Goal: Task Accomplishment & Management: Complete application form

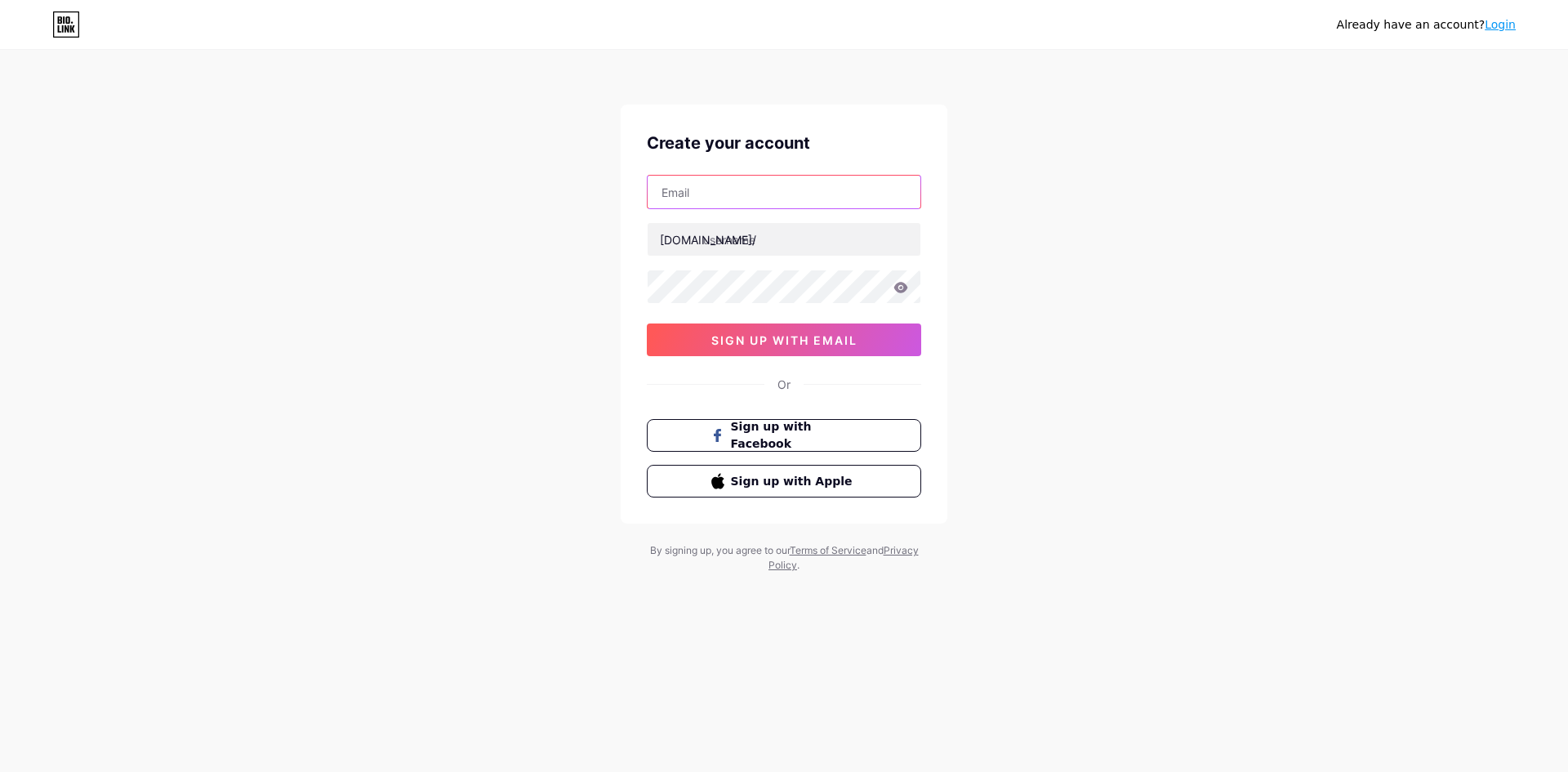
click at [767, 195] on input "text" at bounding box center [784, 192] width 273 height 33
paste input "[EMAIL_ADDRESS][DOMAIN_NAME]"
type input "[EMAIL_ADDRESS][DOMAIN_NAME]"
click at [733, 238] on input "text" at bounding box center [784, 240] width 273 height 33
type input "markasbos"
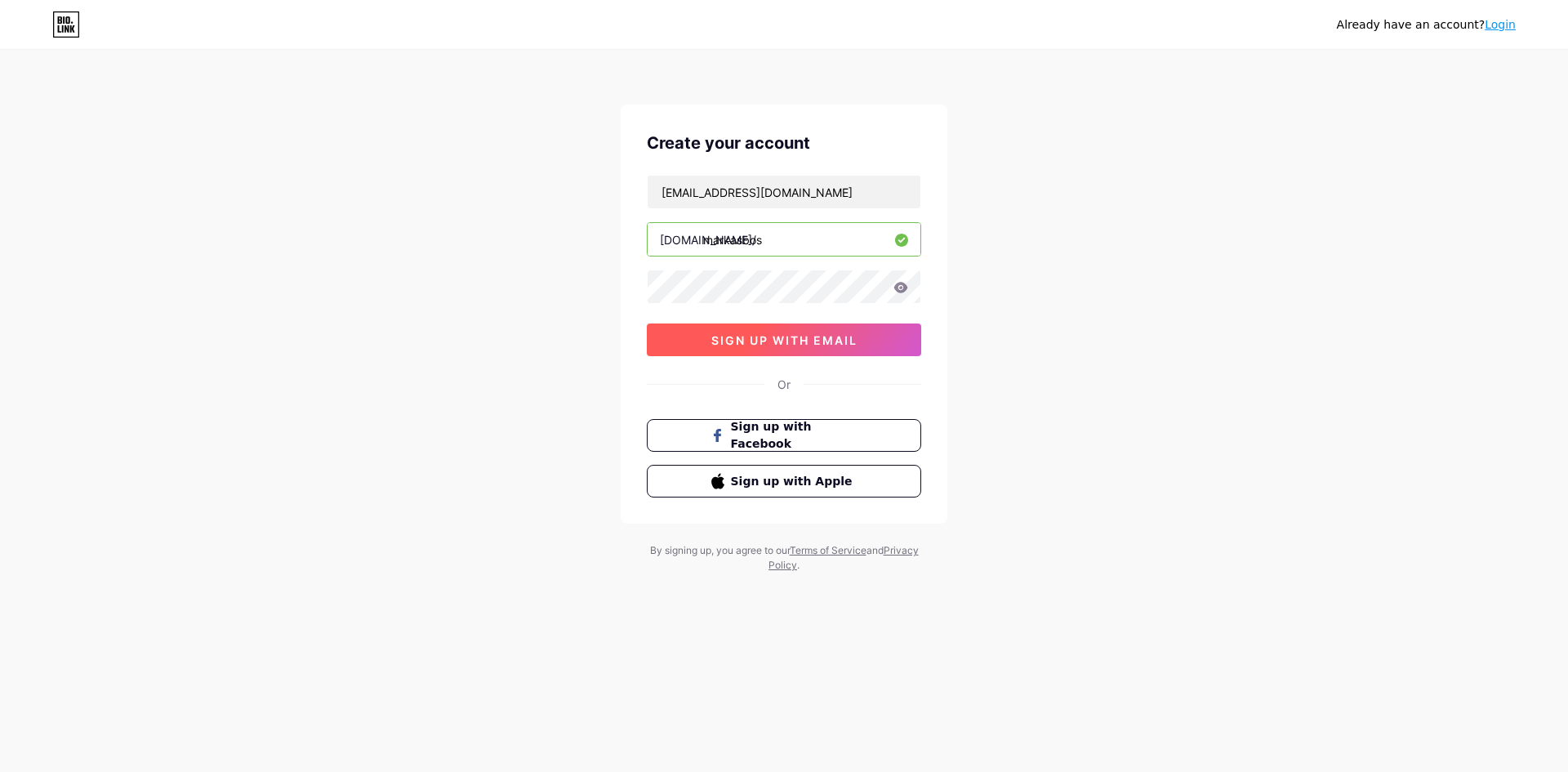
click at [707, 346] on button "sign up with email" at bounding box center [784, 340] width 275 height 33
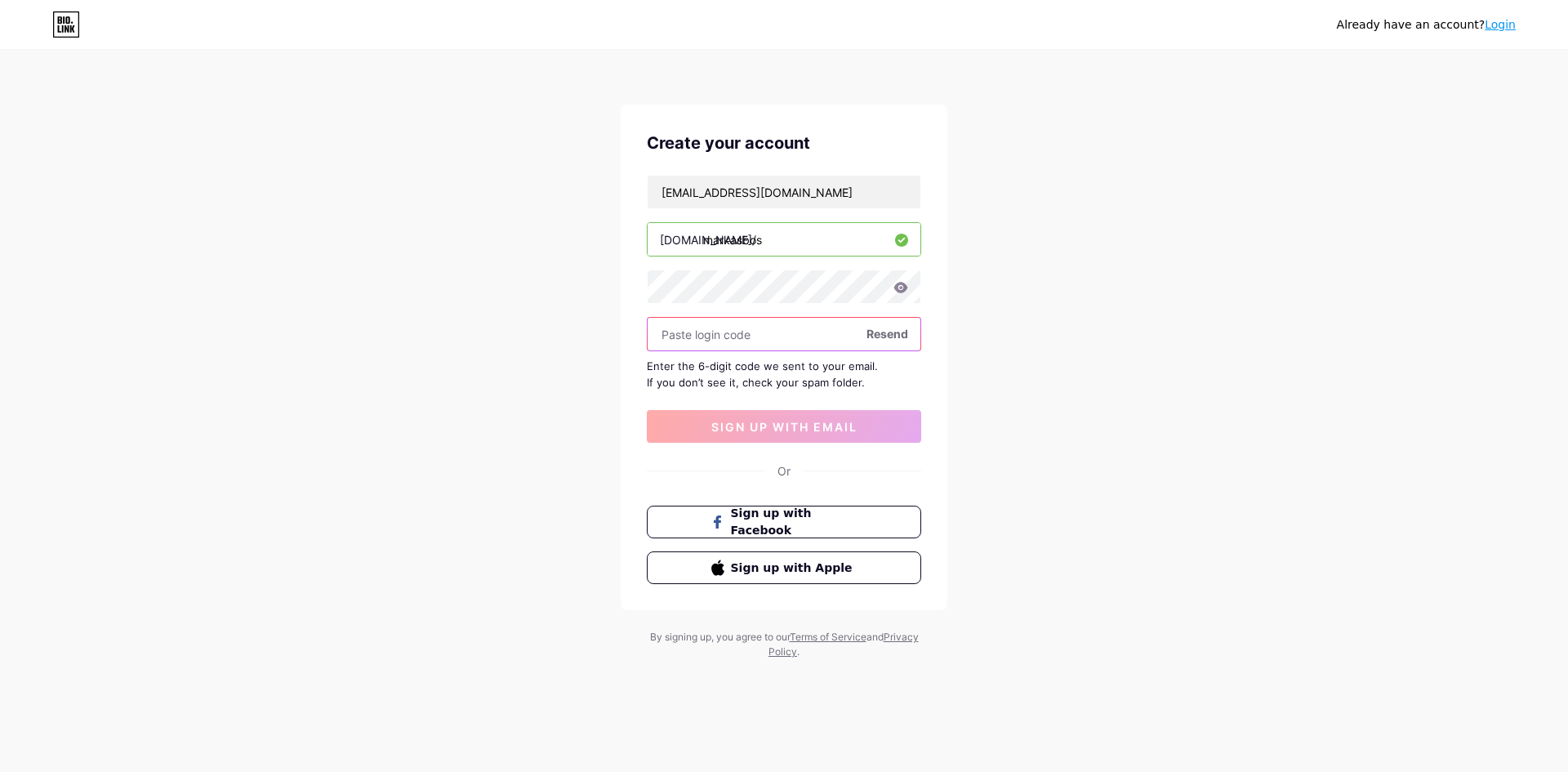
click at [749, 326] on input "text" at bounding box center [784, 335] width 273 height 33
paste input "932651"
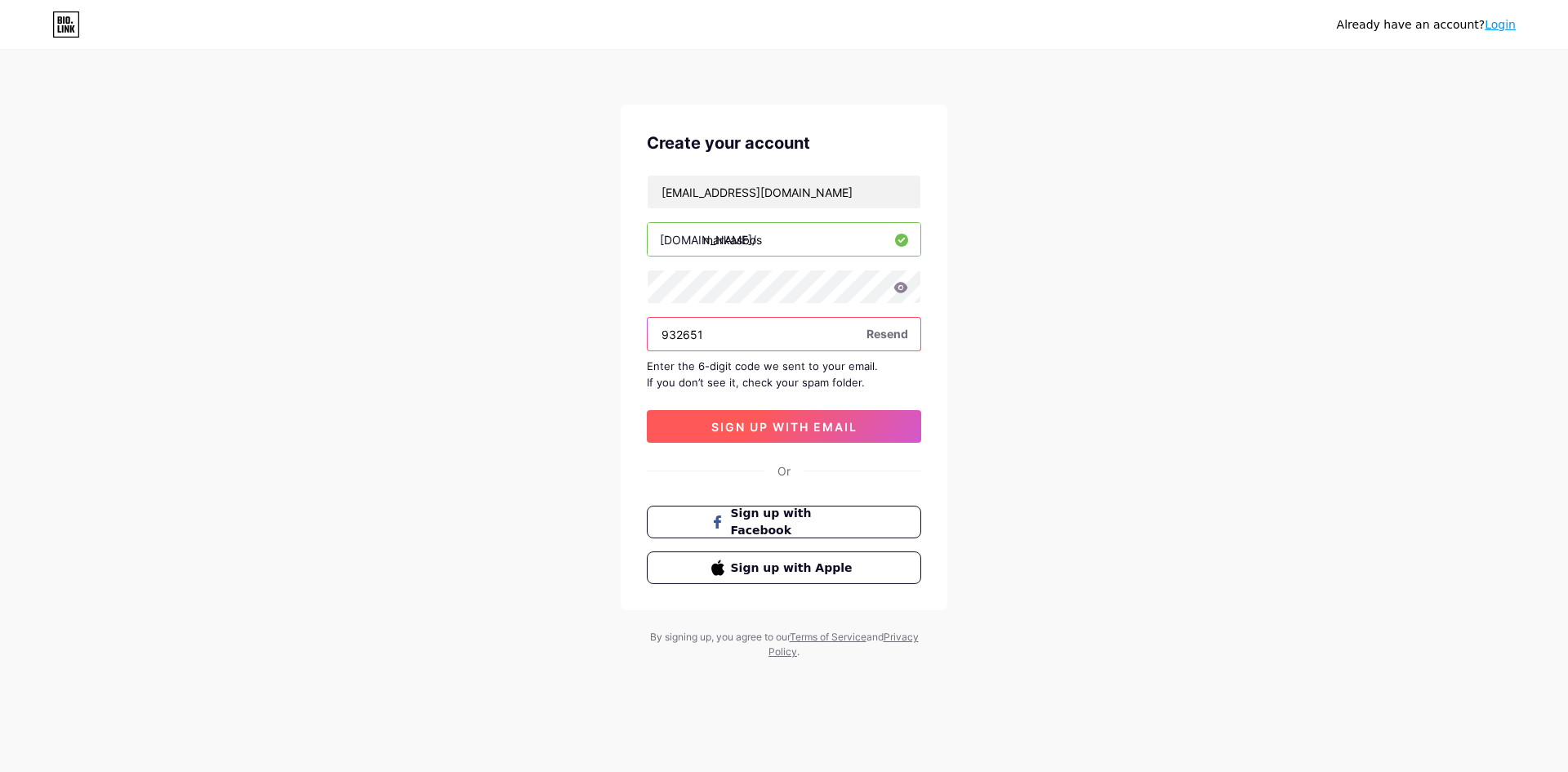
type input "932651"
click at [778, 426] on span "sign up with email" at bounding box center [784, 426] width 146 height 14
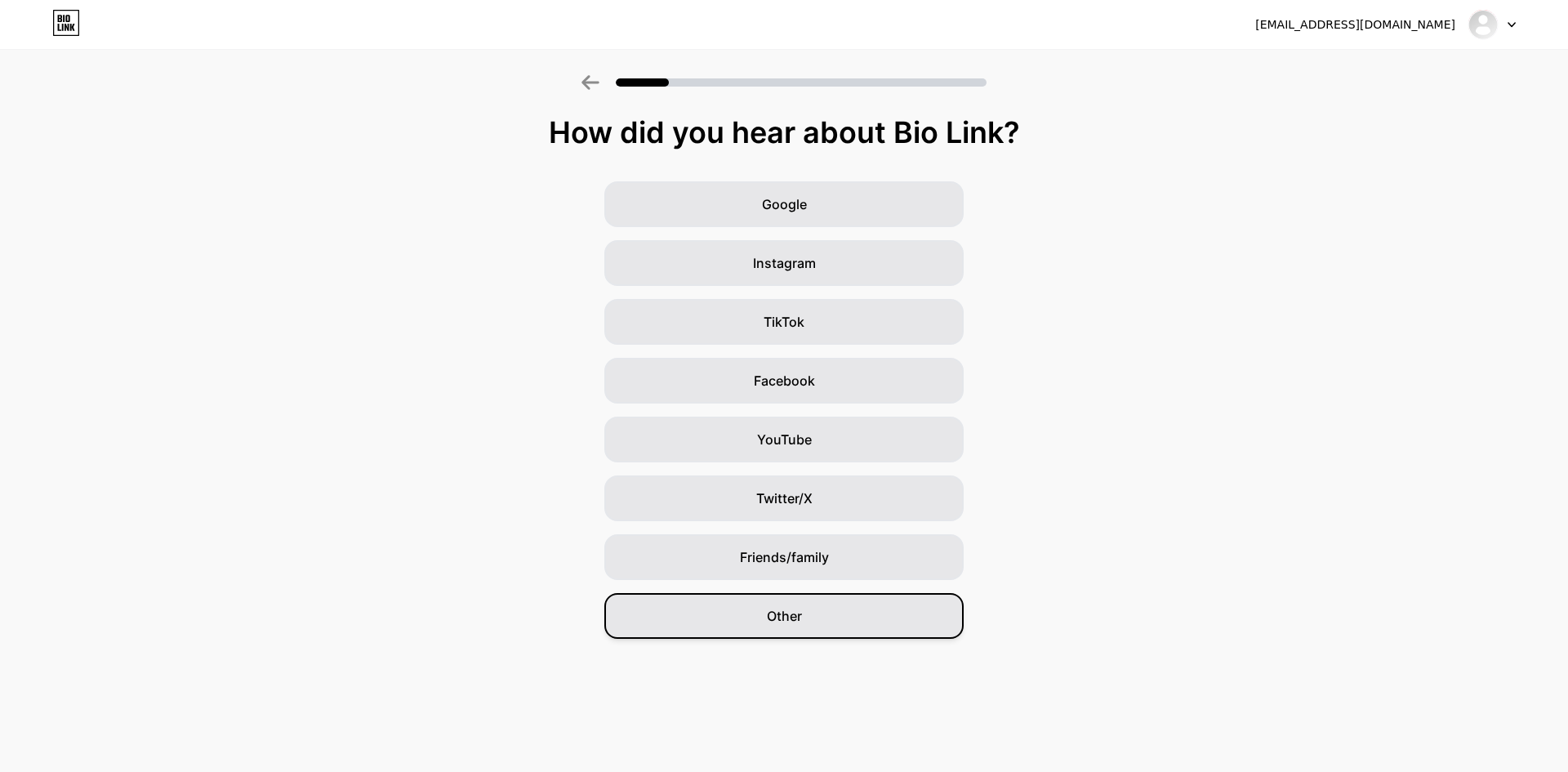
click at [802, 638] on div "Other" at bounding box center [784, 616] width 359 height 46
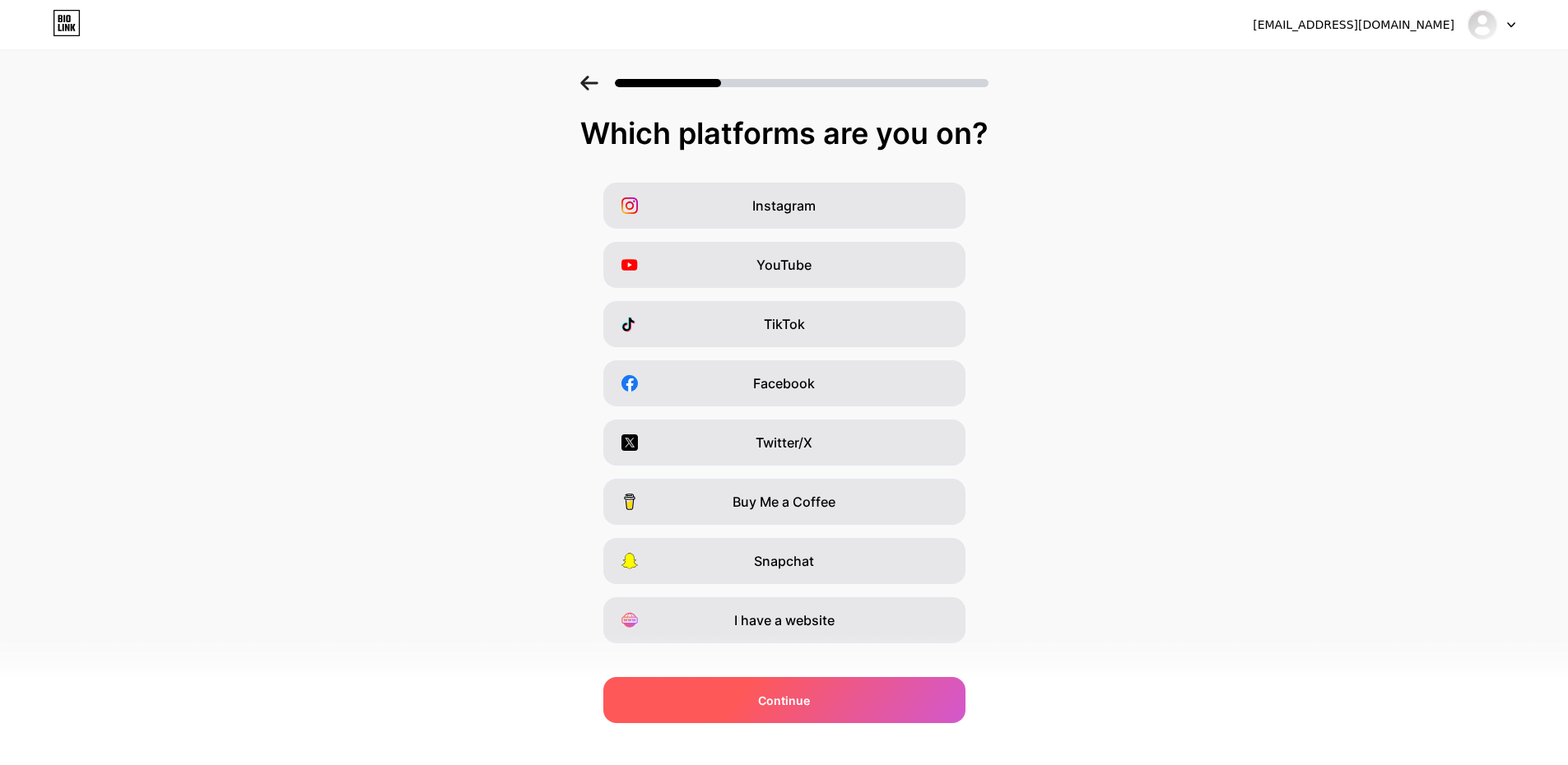
click at [860, 690] on div "Continue" at bounding box center [784, 700] width 362 height 46
click at [740, 685] on div "Continue" at bounding box center [784, 700] width 362 height 46
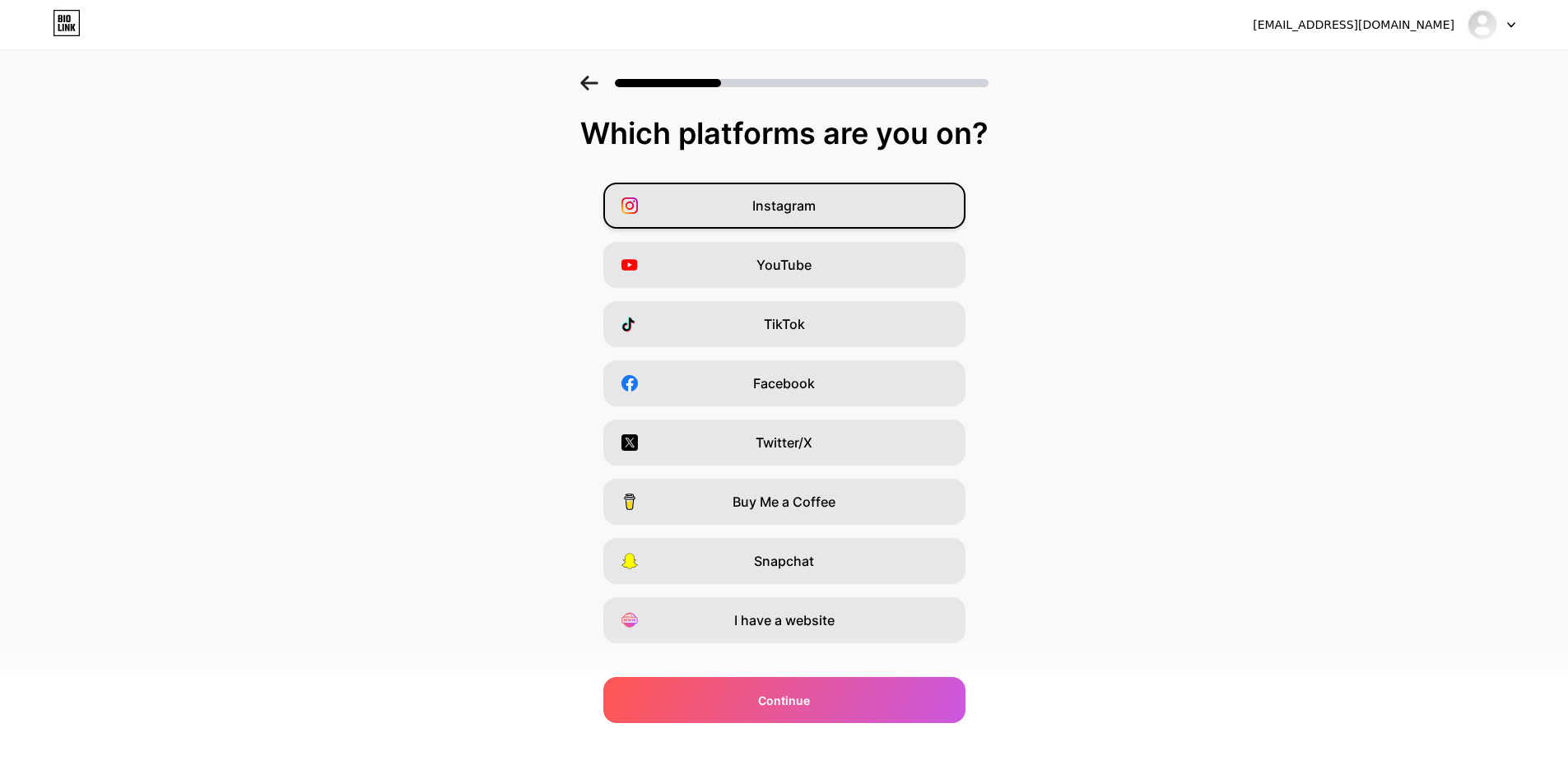
click at [827, 202] on div "Instagram" at bounding box center [784, 206] width 362 height 46
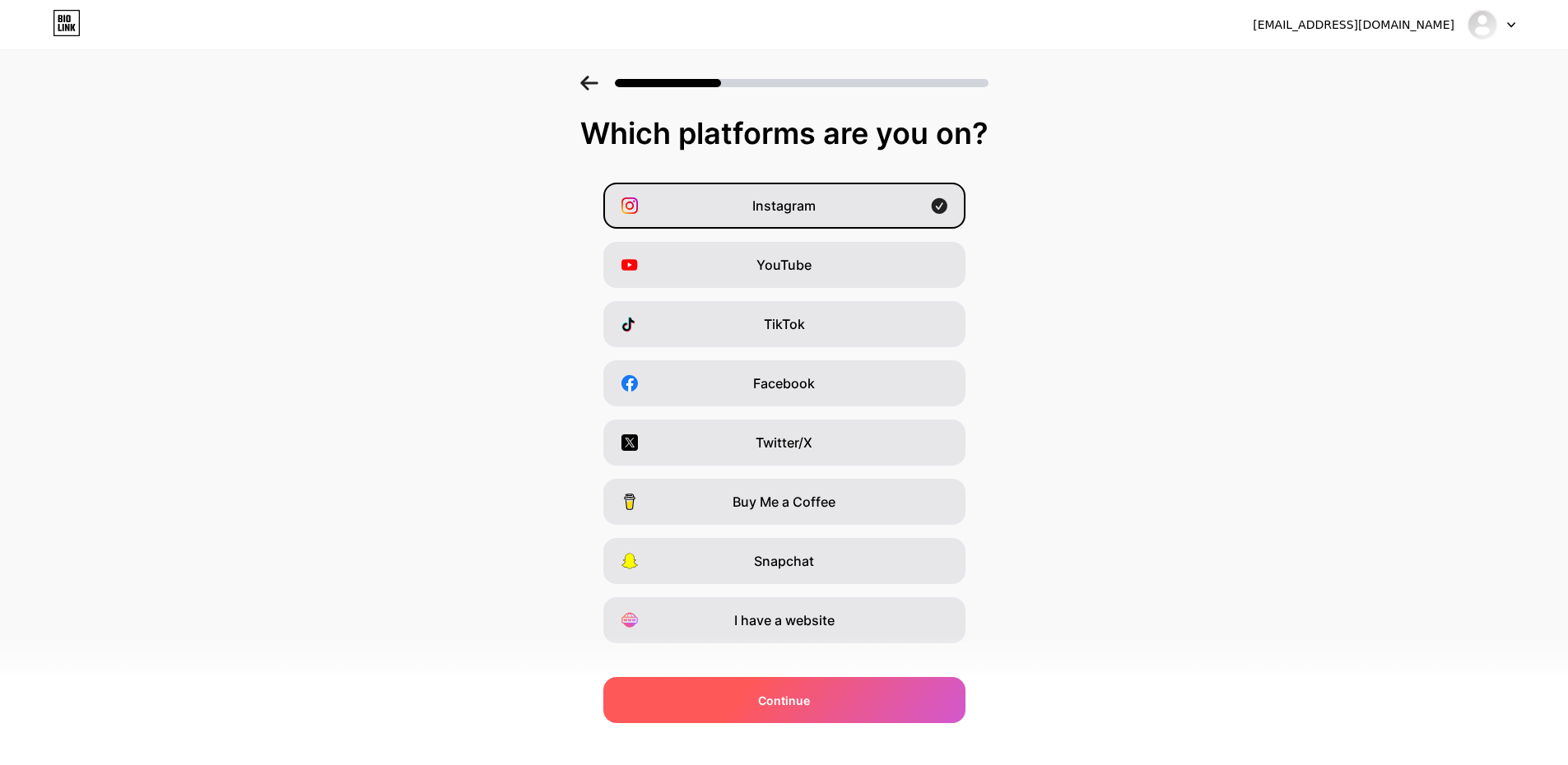
click at [838, 708] on div "Continue" at bounding box center [784, 700] width 362 height 46
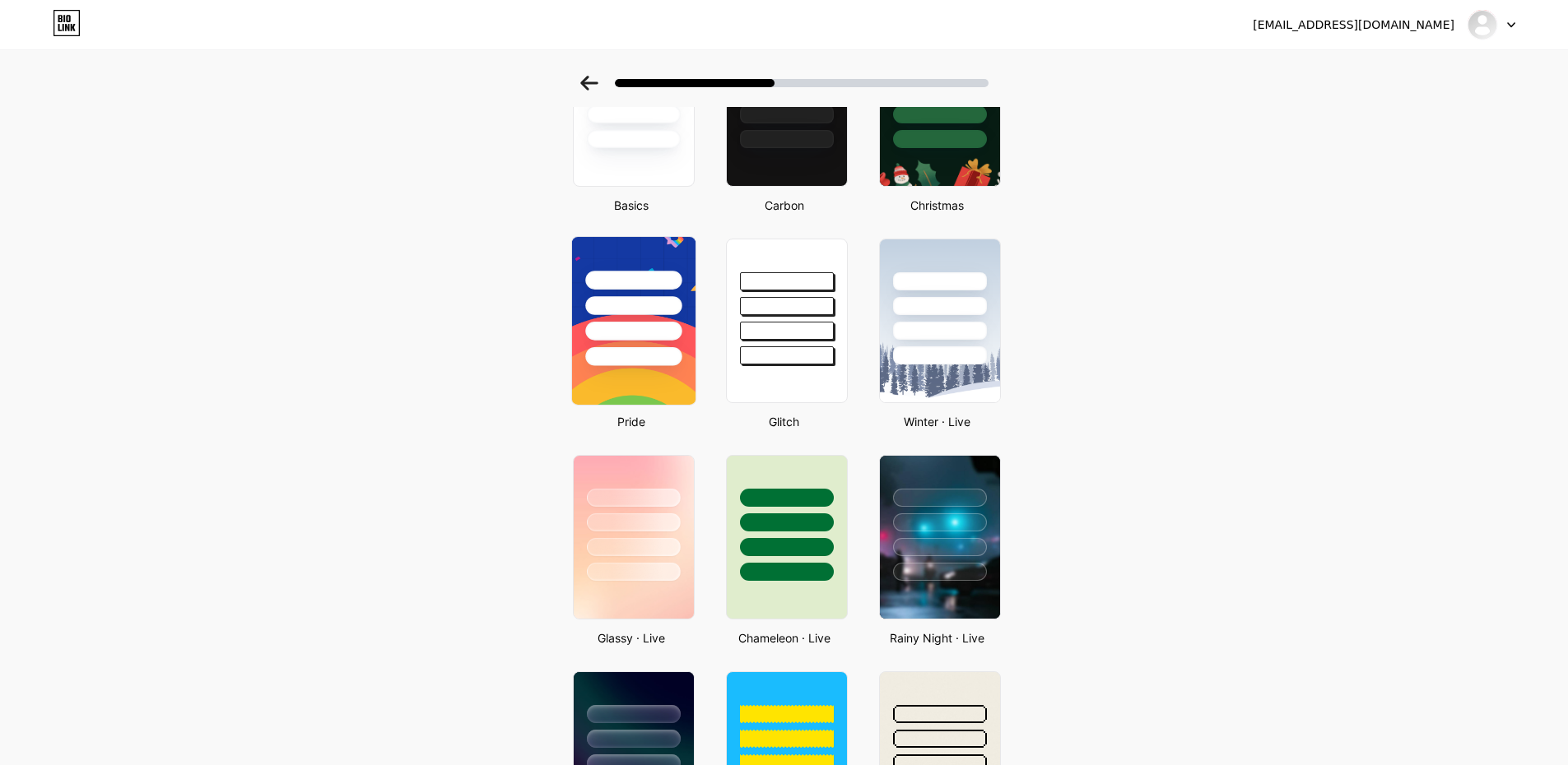
scroll to position [329, 0]
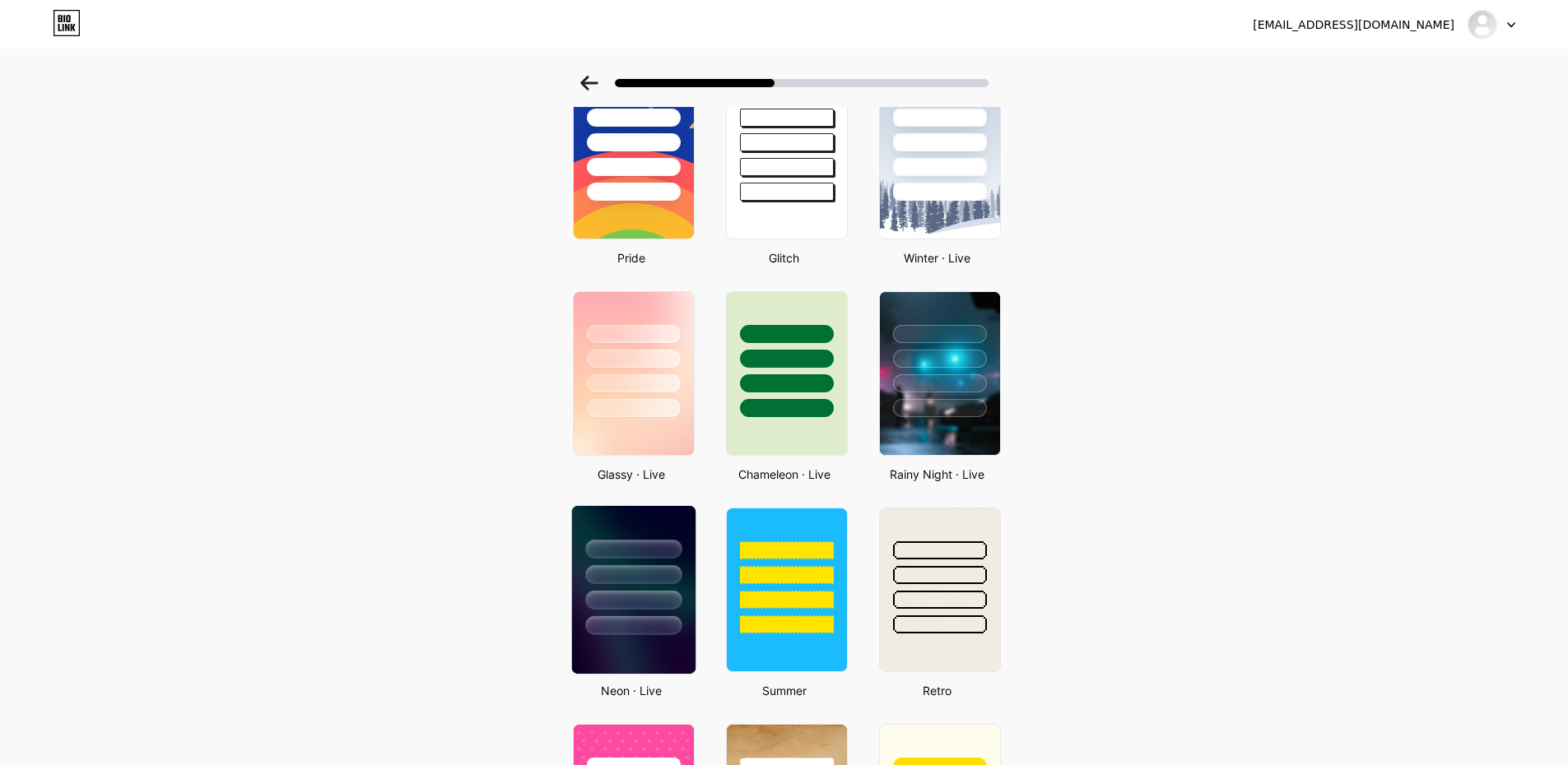
click at [620, 589] on div at bounding box center [633, 571] width 123 height 130
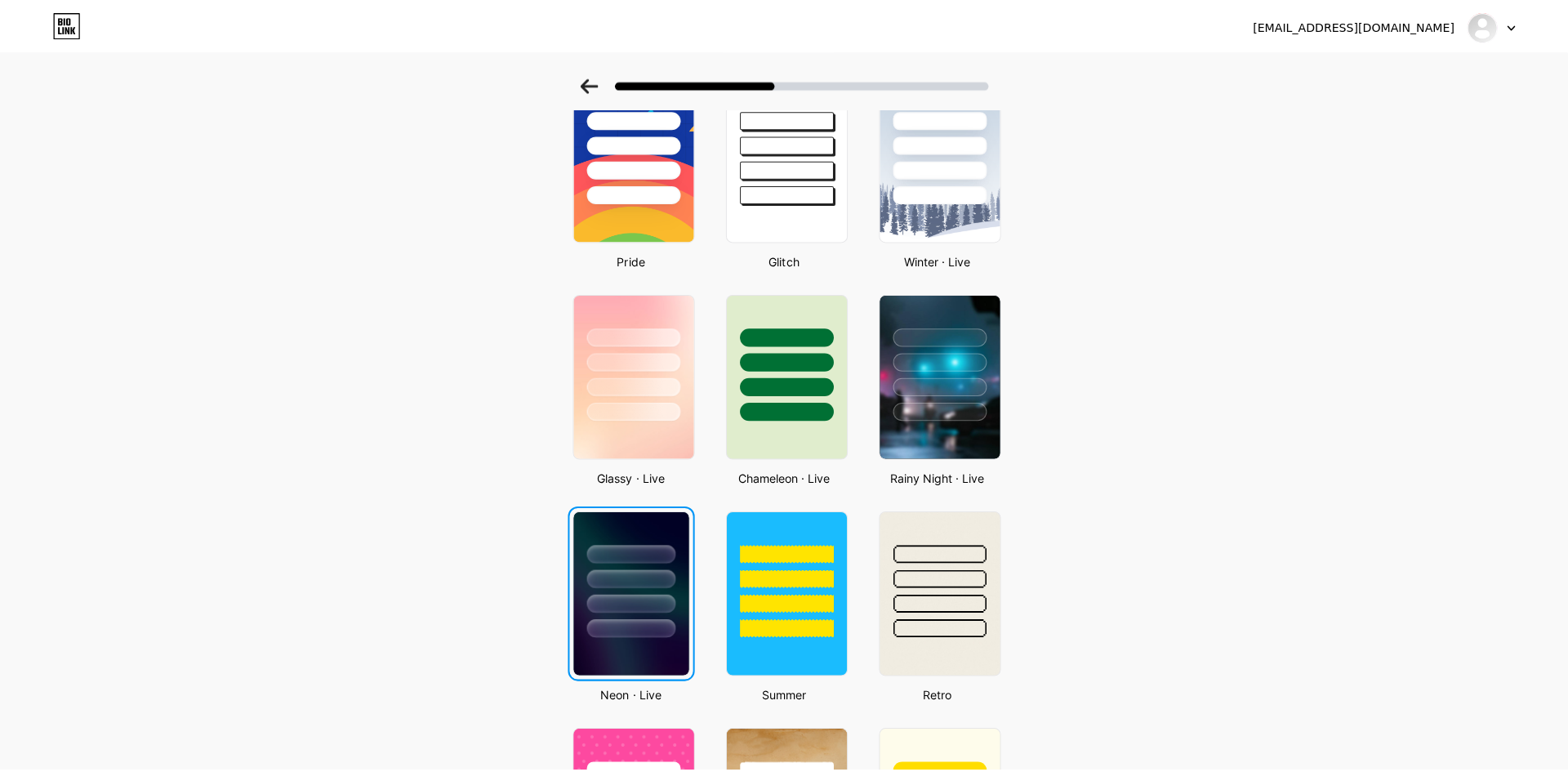
scroll to position [0, 0]
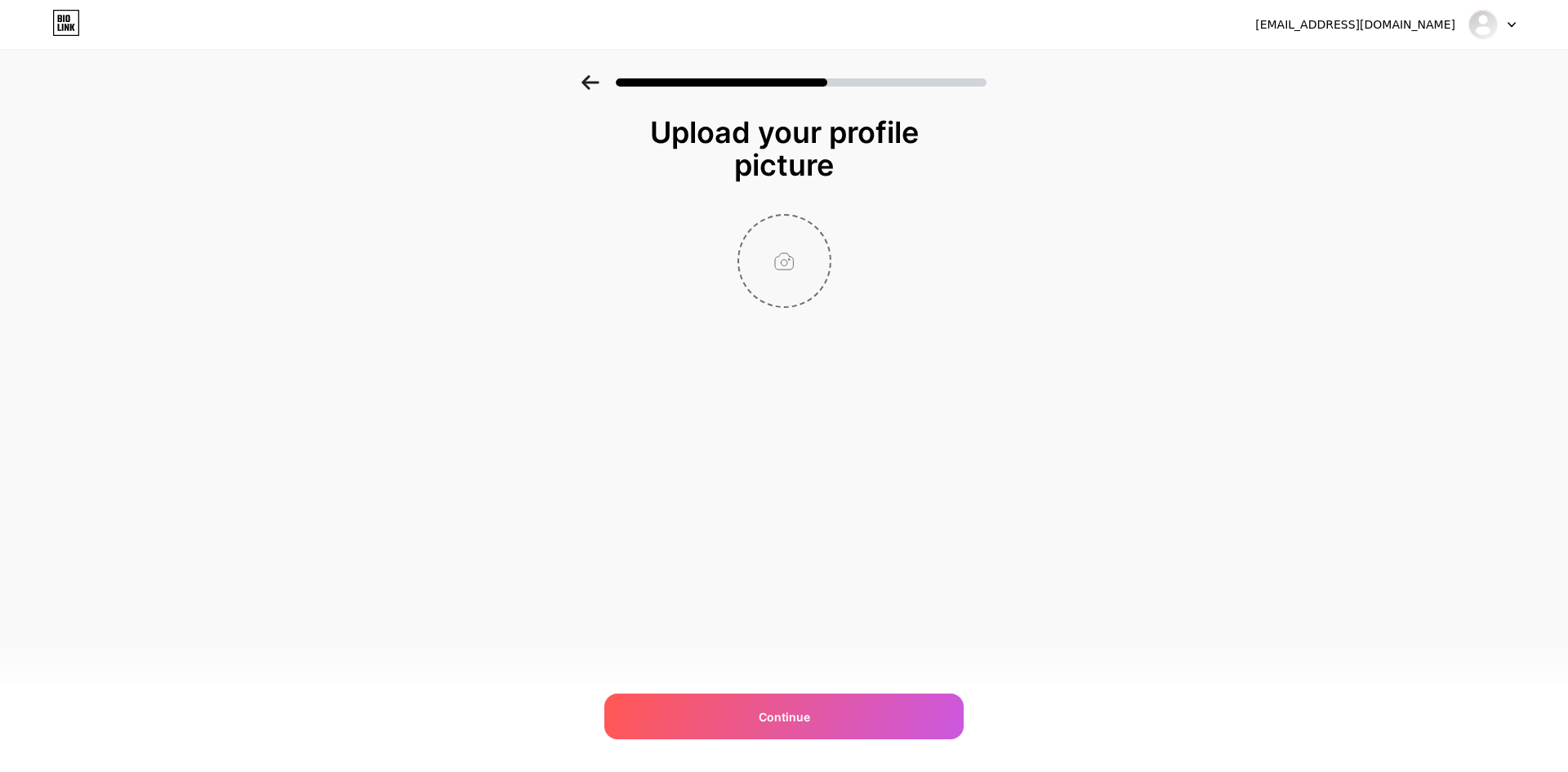
click at [781, 261] on input "file" at bounding box center [784, 261] width 91 height 91
type input "C:\fakepath\Logo APK Toko 512x512.png"
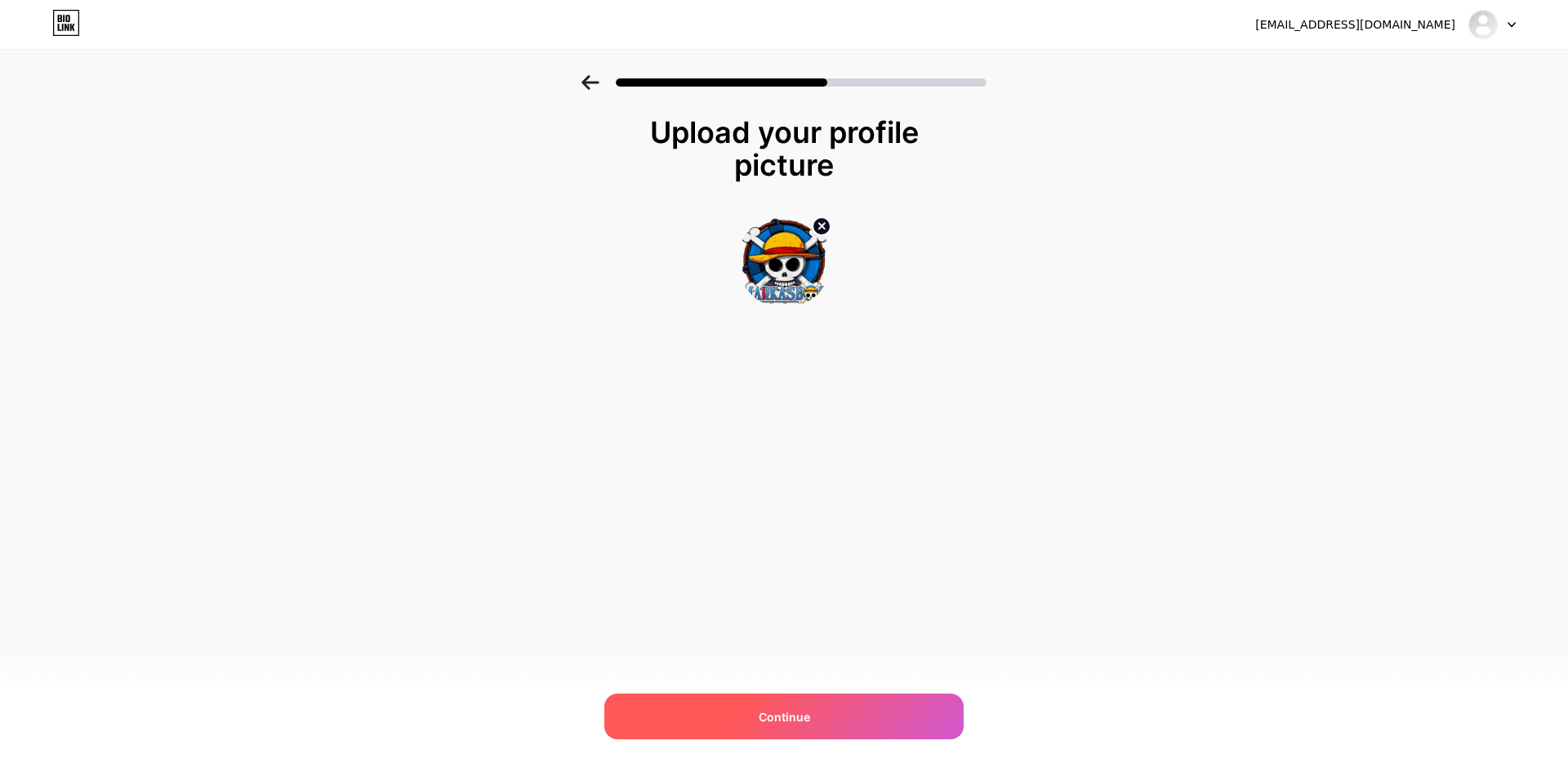
click at [801, 715] on span "Continue" at bounding box center [784, 716] width 51 height 17
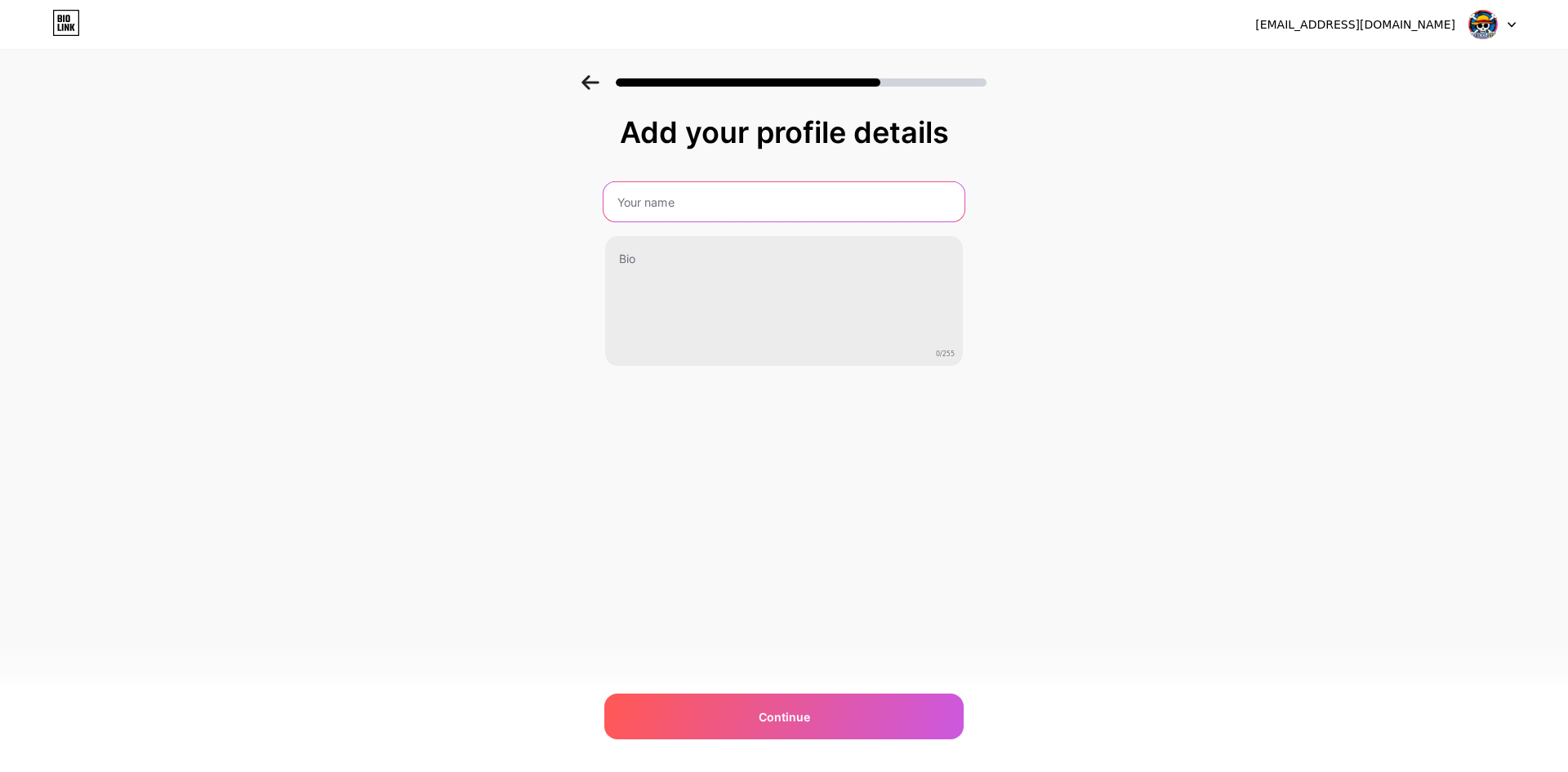
click at [748, 201] on input "text" at bounding box center [784, 201] width 361 height 40
type input "MARKASBOS"
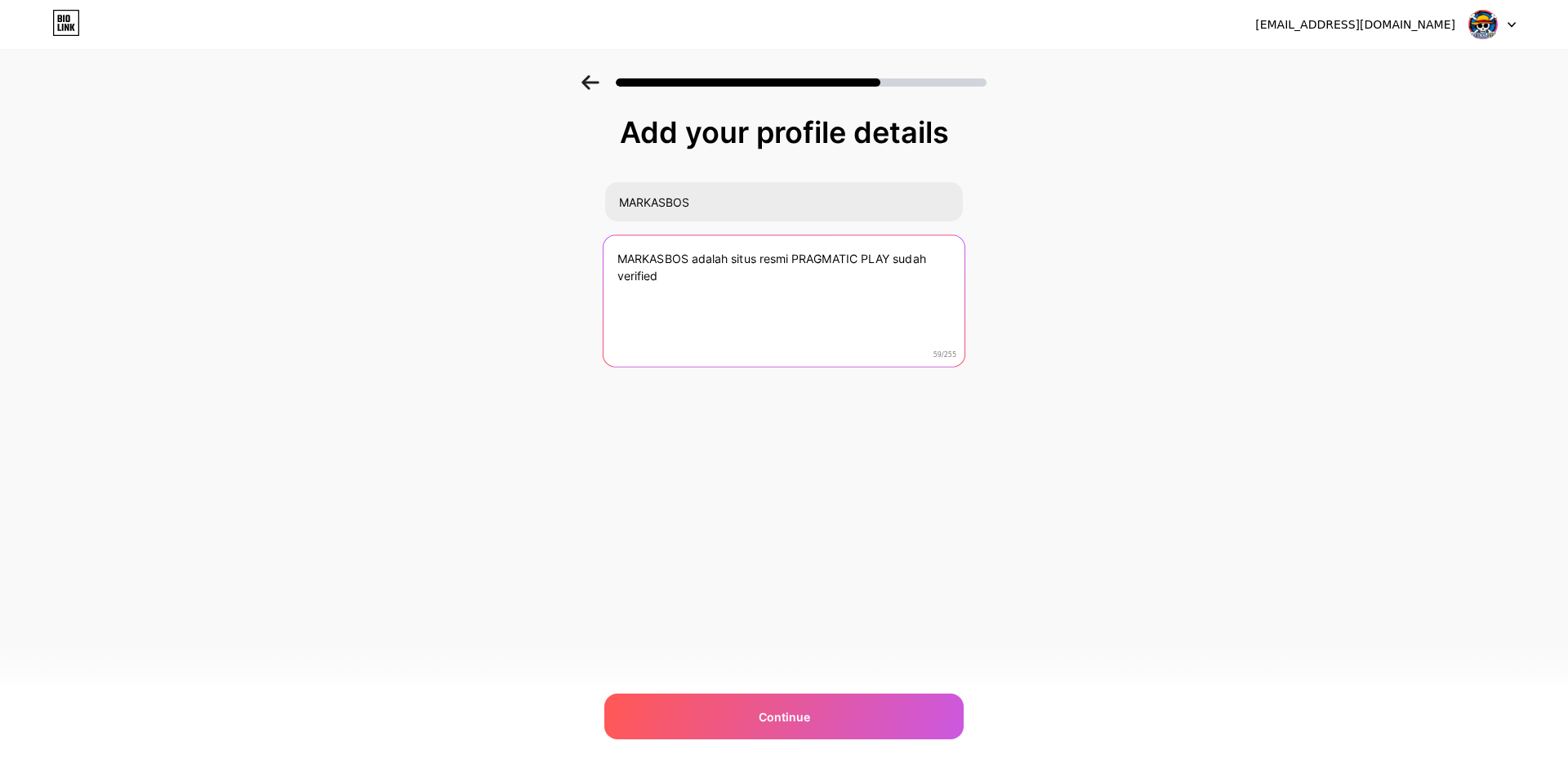
click at [741, 261] on textarea "MARKASBOS adalah situs resmi PRAGMATIC PLAY sudah verified" at bounding box center [784, 301] width 361 height 133
drag, startPoint x: 741, startPoint y: 261, endPoint x: 766, endPoint y: 264, distance: 25.2
click at [766, 264] on textarea "MARKASBOS adalah situs resmi PRAGMATIC PLAY sudah verified" at bounding box center [784, 301] width 361 height 133
click at [733, 264] on textarea "MARKASBOS adalah situs resmi PRAGMATIC PLAY sudah verified" at bounding box center [784, 301] width 361 height 133
drag, startPoint x: 733, startPoint y: 264, endPoint x: 754, endPoint y: 263, distance: 21.0
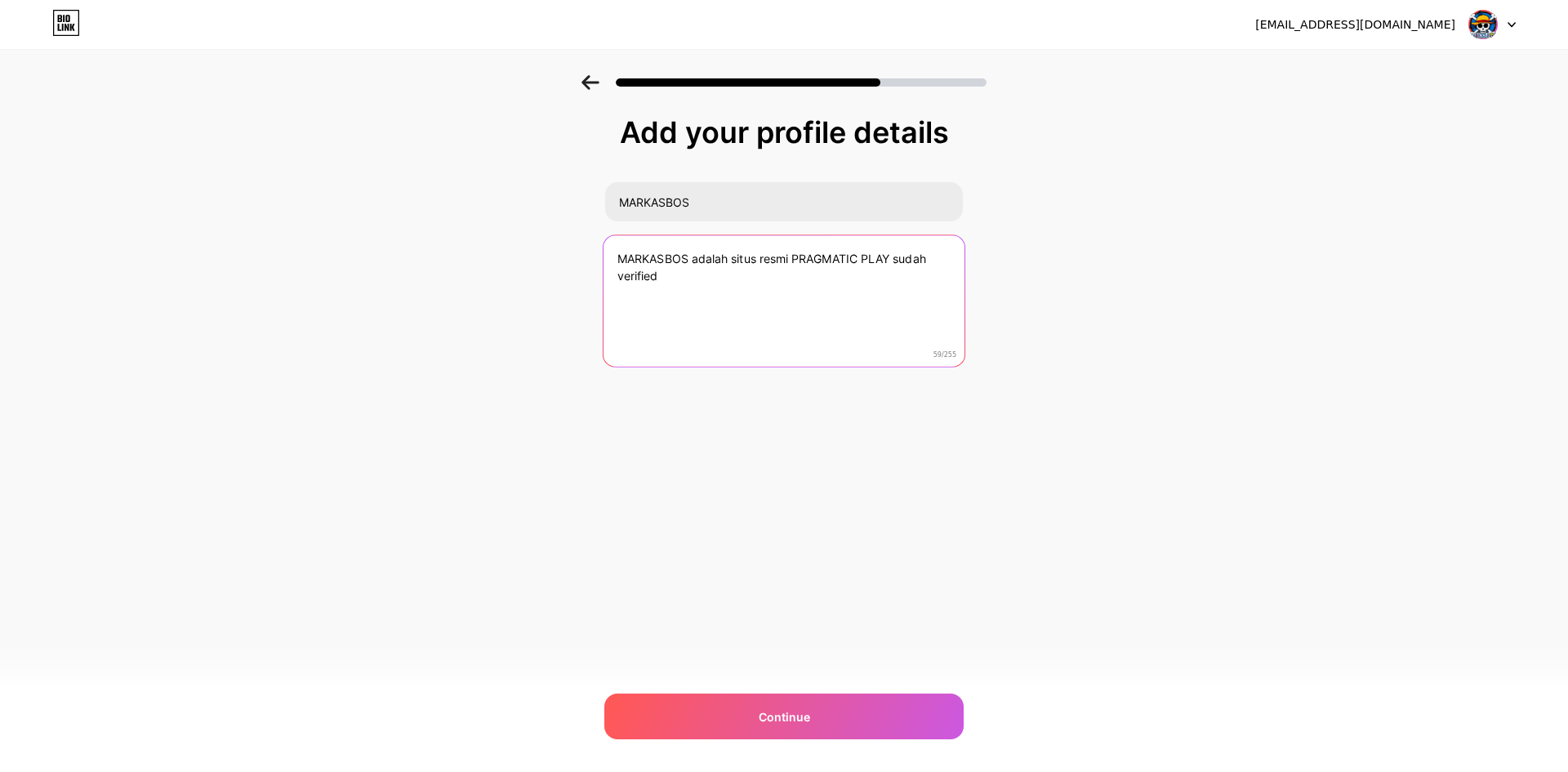
click at [754, 263] on textarea "MARKASBOS adalah situs resmi PRAGMATIC PLAY sudah verified" at bounding box center [784, 301] width 361 height 133
click at [790, 265] on textarea "MARKASBOS adalah situs resmi PRAGMATIC PLAY sudah verified" at bounding box center [784, 301] width 361 height 133
click at [905, 261] on textarea "MARKASBOS adalah situs resmi PRAGMATIC PLAY sudah verified" at bounding box center [784, 301] width 361 height 133
click at [697, 284] on textarea "MARKASBOS adalah situs resmi PRAGMATIC PLAY sudah verified" at bounding box center [784, 301] width 361 height 133
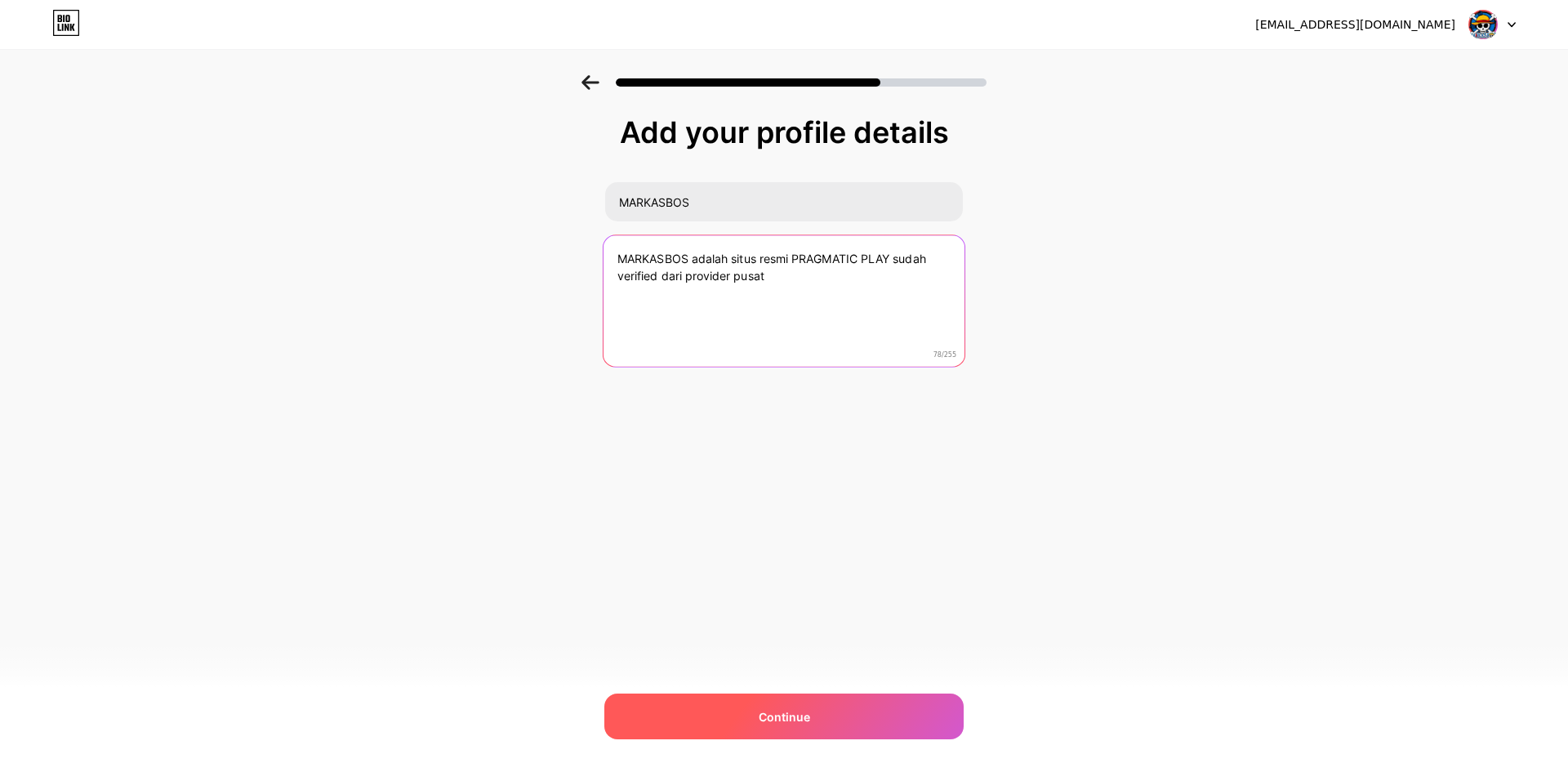
type textarea "MARKASBOS adalah situs resmi PRAGMATIC PLAY sudah verified dari provider pusat"
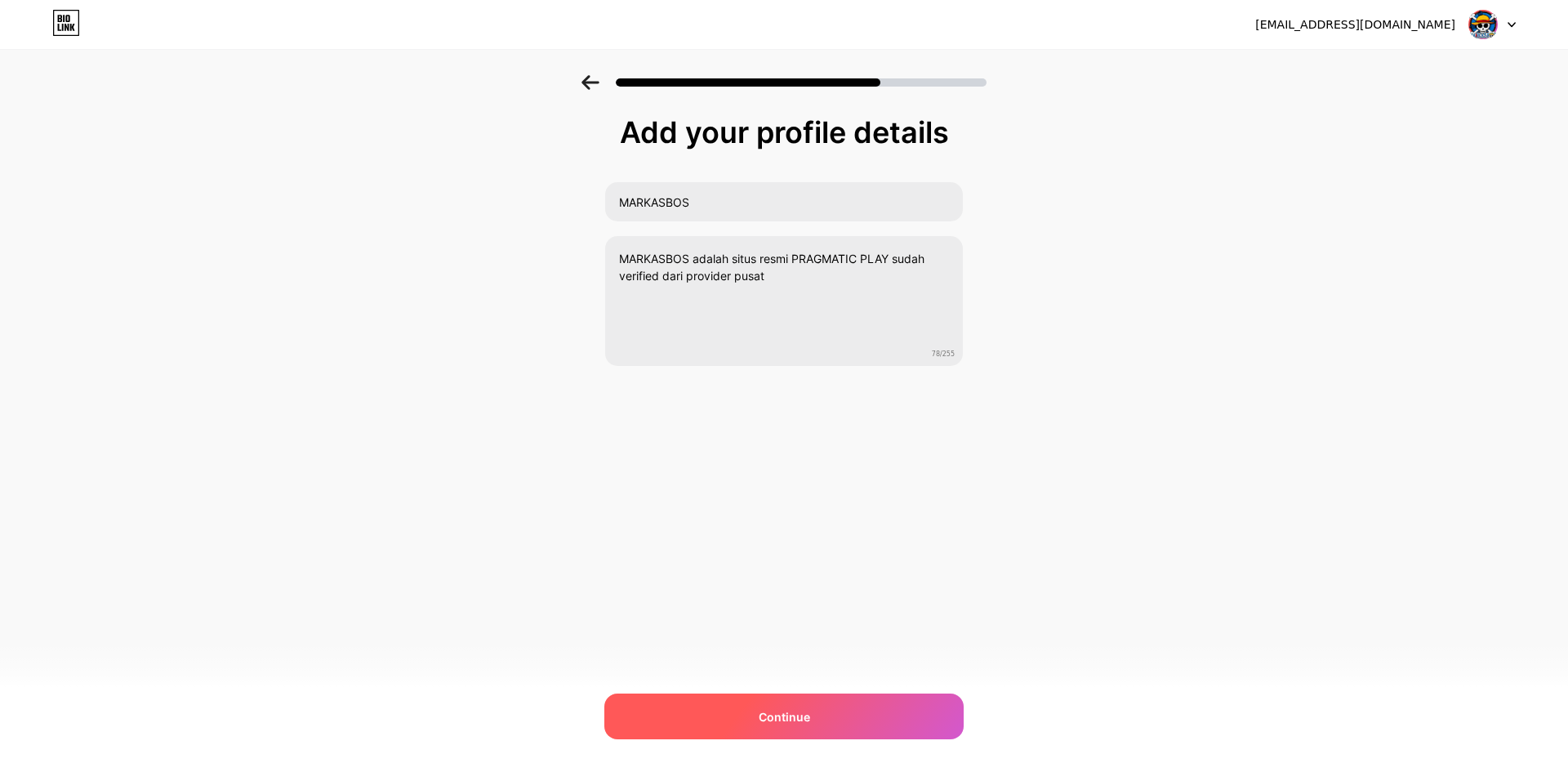
click at [828, 732] on div "Continue" at bounding box center [784, 716] width 359 height 46
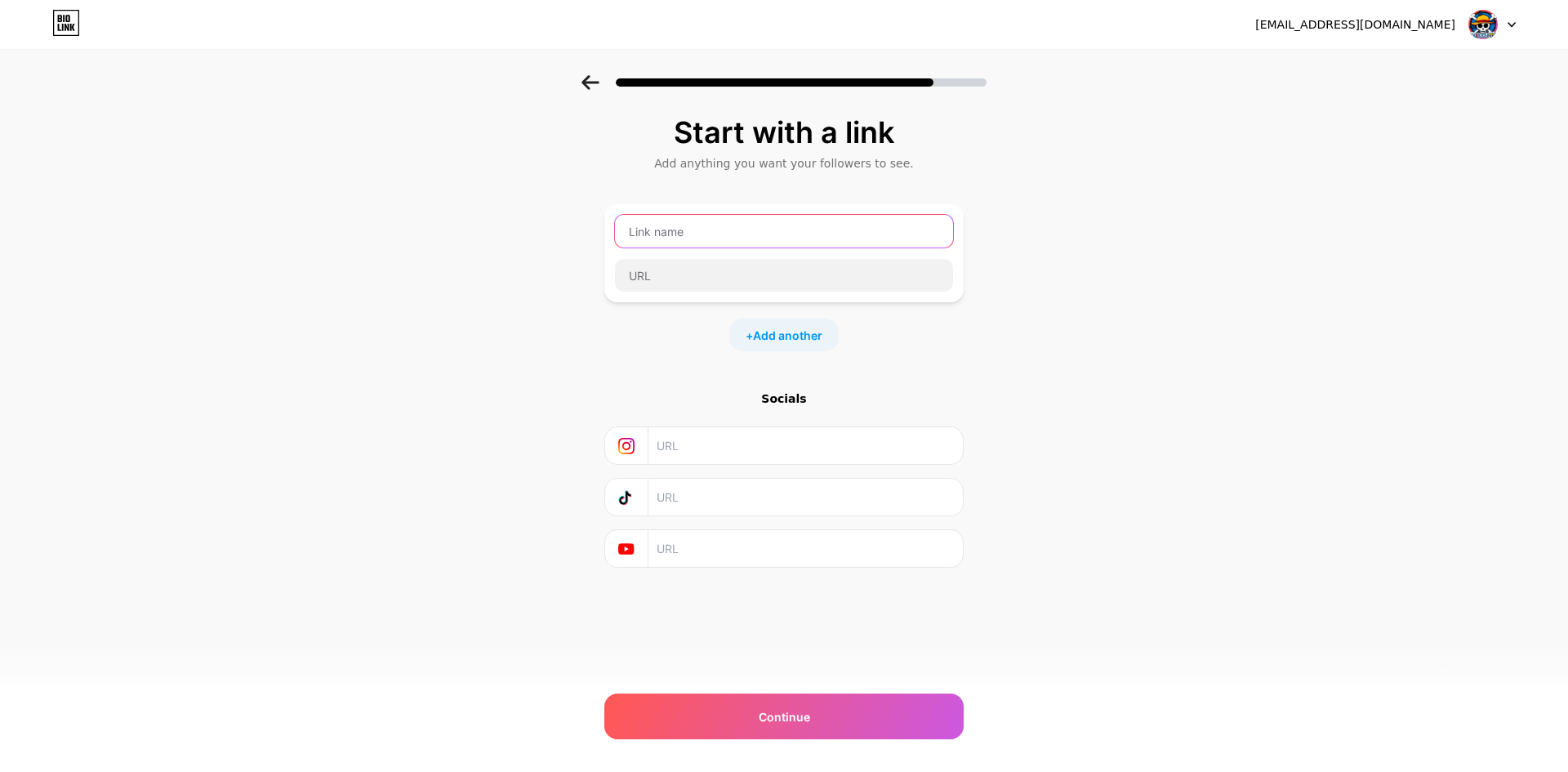
click at [711, 229] on input "text" at bounding box center [784, 232] width 338 height 33
click at [707, 230] on input "text" at bounding box center [784, 232] width 338 height 33
type input "LINK MARKASBOS"
click at [673, 278] on input "text" at bounding box center [784, 276] width 338 height 33
paste input "[URL][DOMAIN_NAME]"
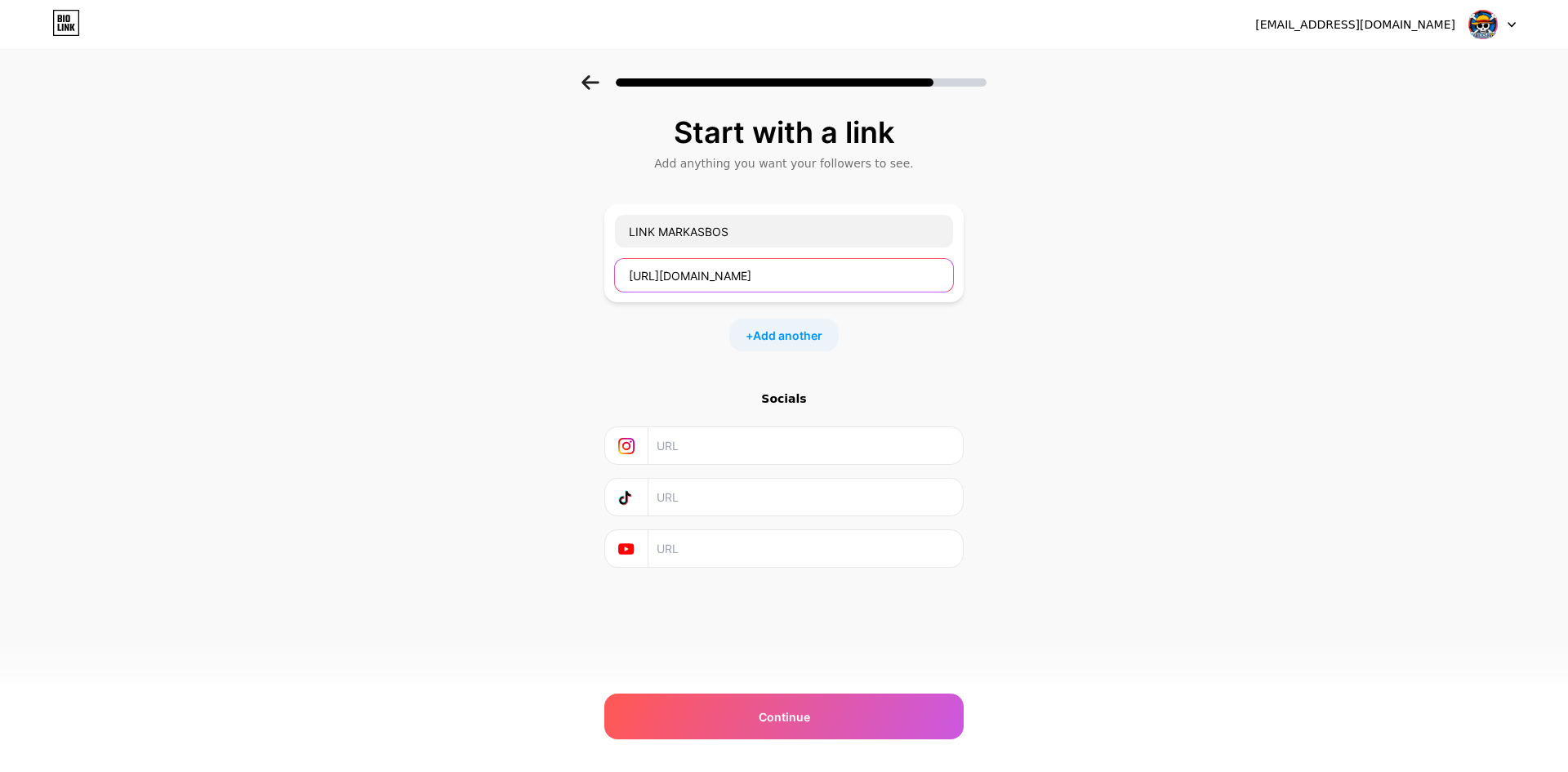
type input "[URL][DOMAIN_NAME]"
click at [979, 387] on div "Start with a link Add anything you want your followers to see. LINK MARKASBOS […" at bounding box center [784, 362] width 1568 height 574
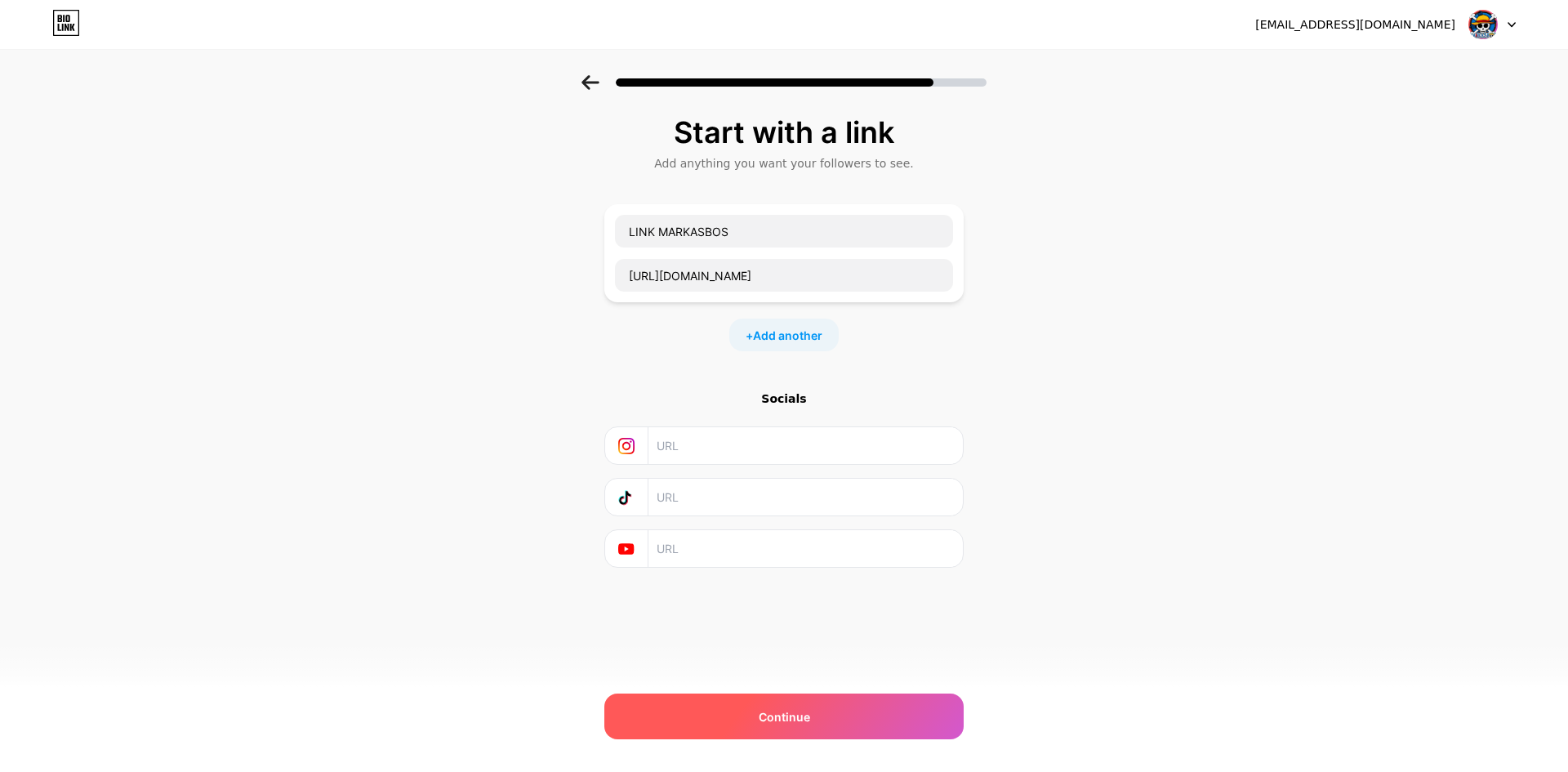
click at [822, 721] on div "Continue" at bounding box center [784, 716] width 359 height 46
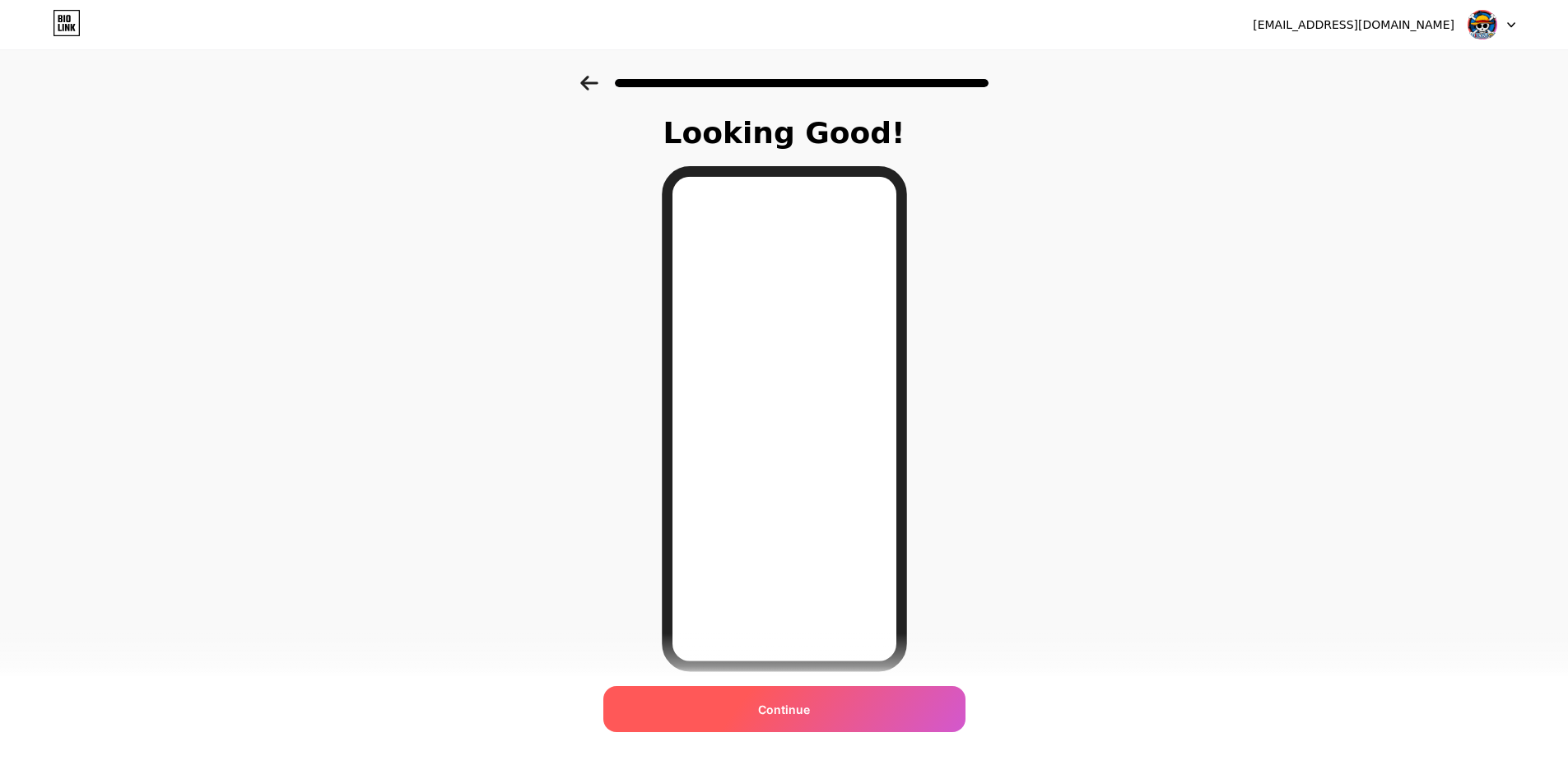
click at [800, 711] on span "Continue" at bounding box center [784, 709] width 52 height 18
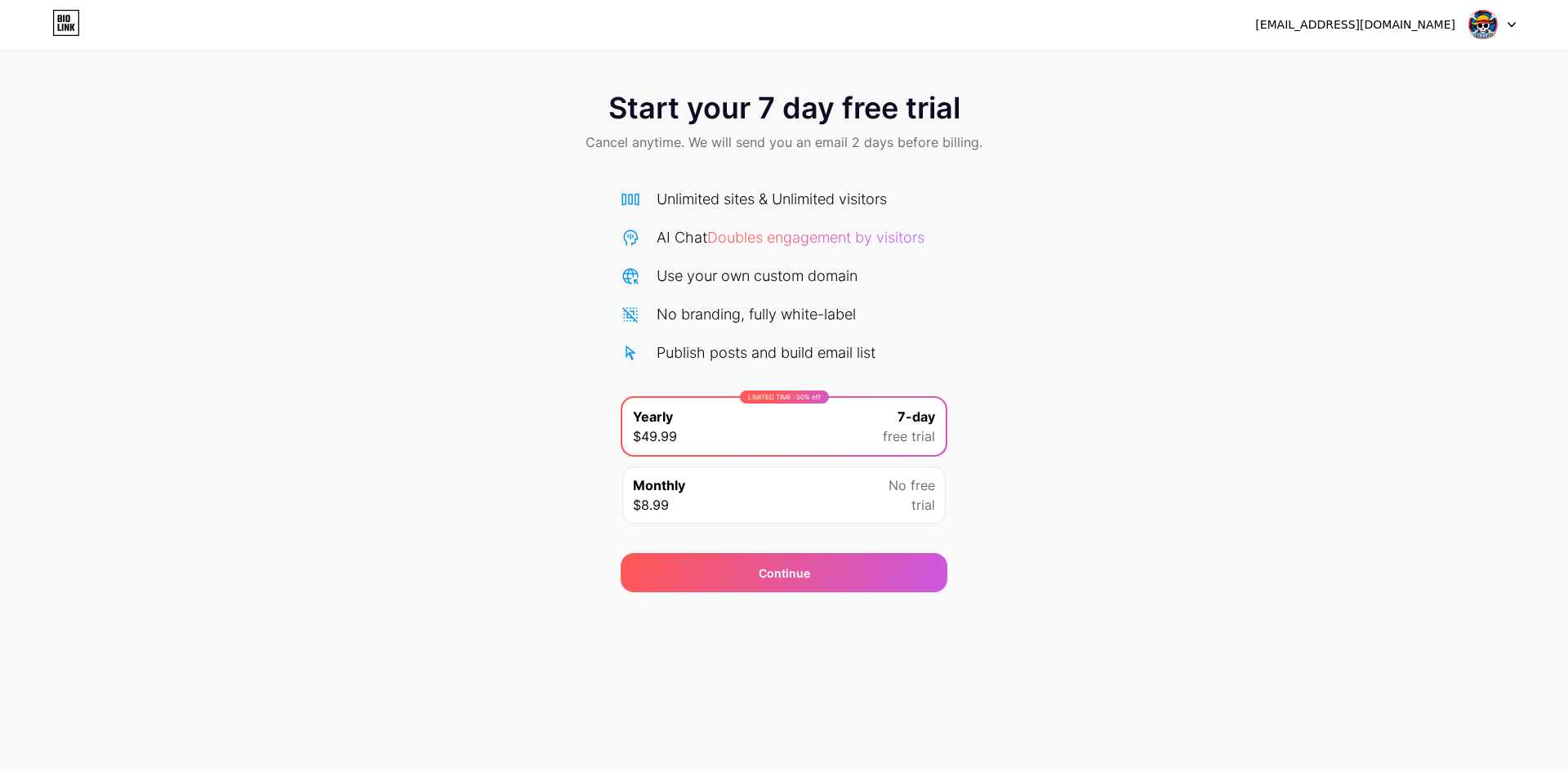
click at [869, 502] on div "Monthly $8.99 No free trial" at bounding box center [784, 494] width 324 height 57
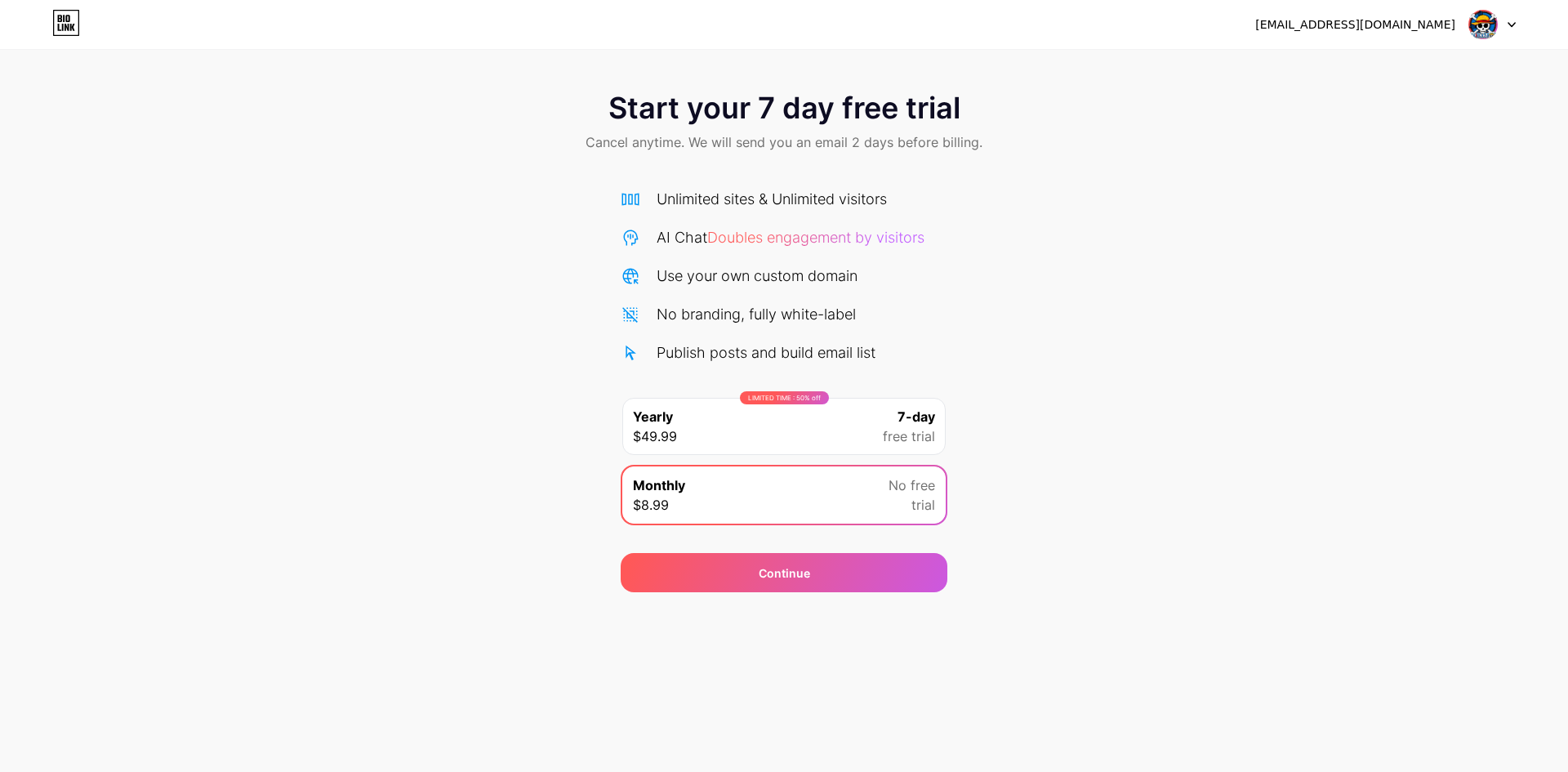
click at [382, 266] on div "Start your 7 day free trial Cancel anytime. We will send you an email 2 days be…" at bounding box center [784, 334] width 1568 height 517
